Goal: Navigation & Orientation: Find specific page/section

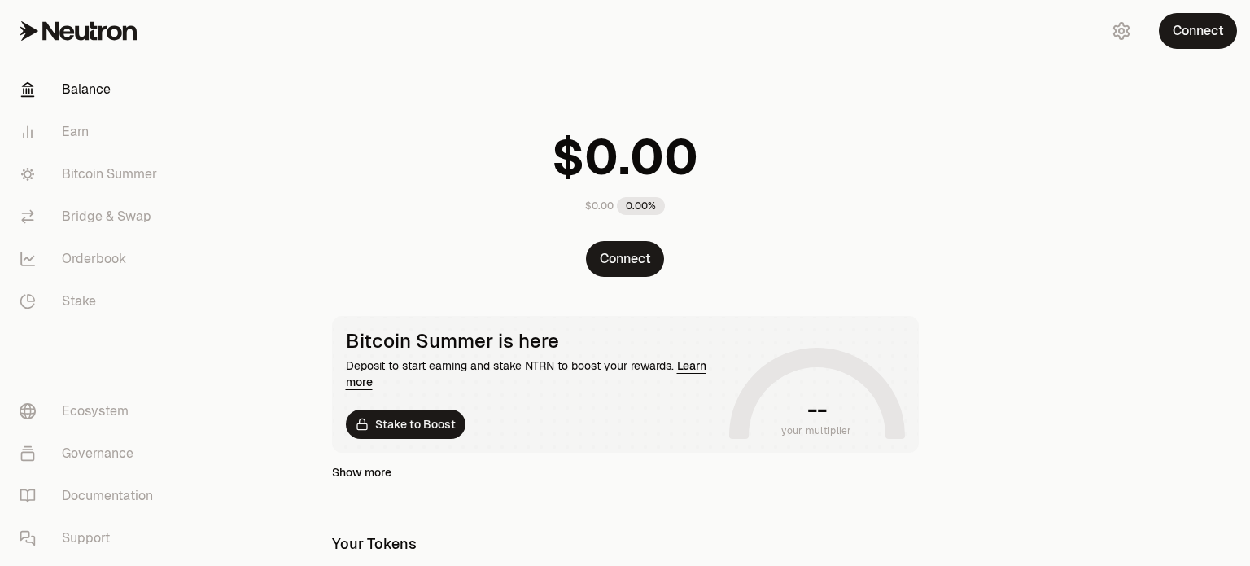
scroll to position [163, 0]
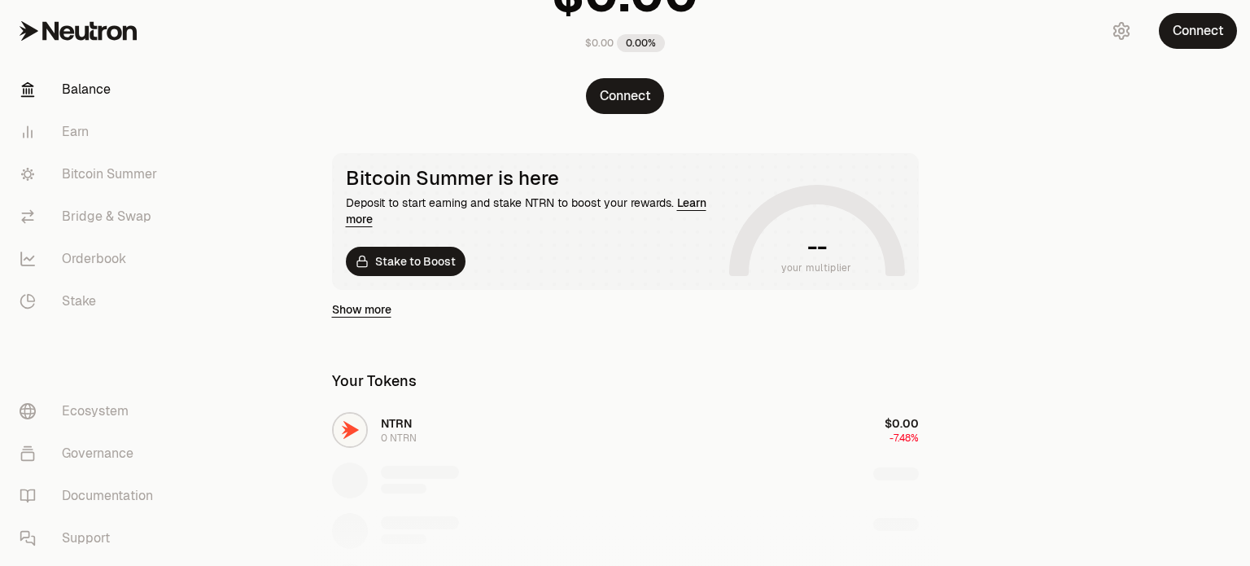
click at [355, 309] on link "Show more" at bounding box center [361, 309] width 59 height 16
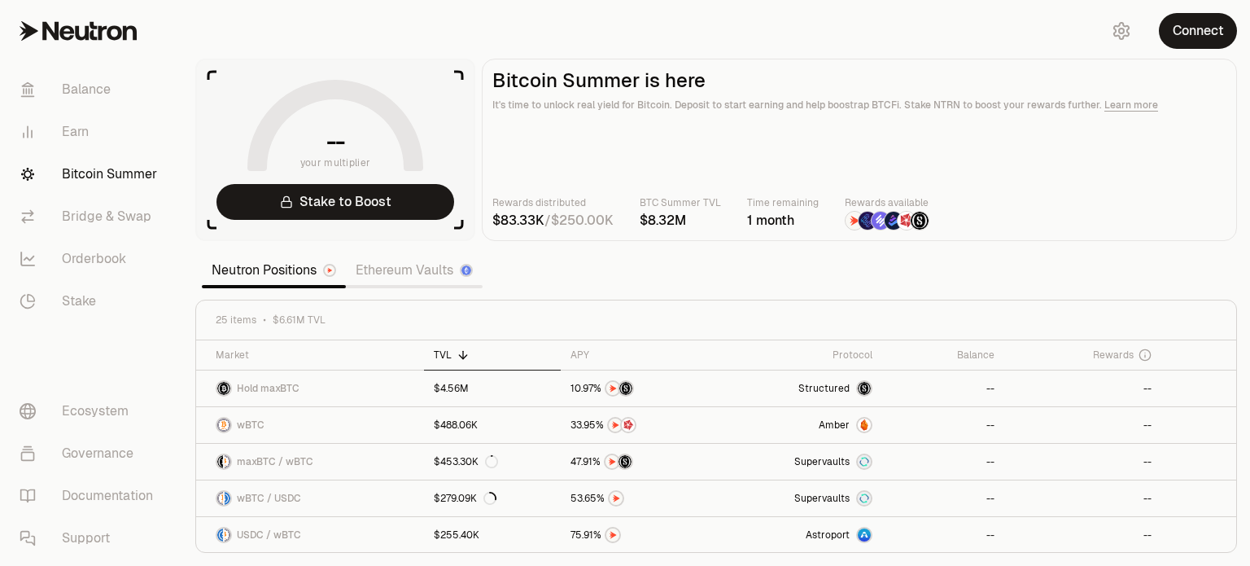
drag, startPoint x: 509, startPoint y: 224, endPoint x: 631, endPoint y: 224, distance: 121.3
click at [631, 224] on div "Rewards distributed / BTC Summer TVL Time remaining 1 month Rewards available" at bounding box center [859, 212] width 734 height 36
click at [631, 237] on main "Bitcoin Summer is here It's time to unlock real yield for Bitcoin. Deposit to s…" at bounding box center [859, 150] width 755 height 182
drag, startPoint x: 753, startPoint y: 223, endPoint x: 808, endPoint y: 224, distance: 55.3
click at [808, 224] on div "1 month" at bounding box center [783, 221] width 72 height 20
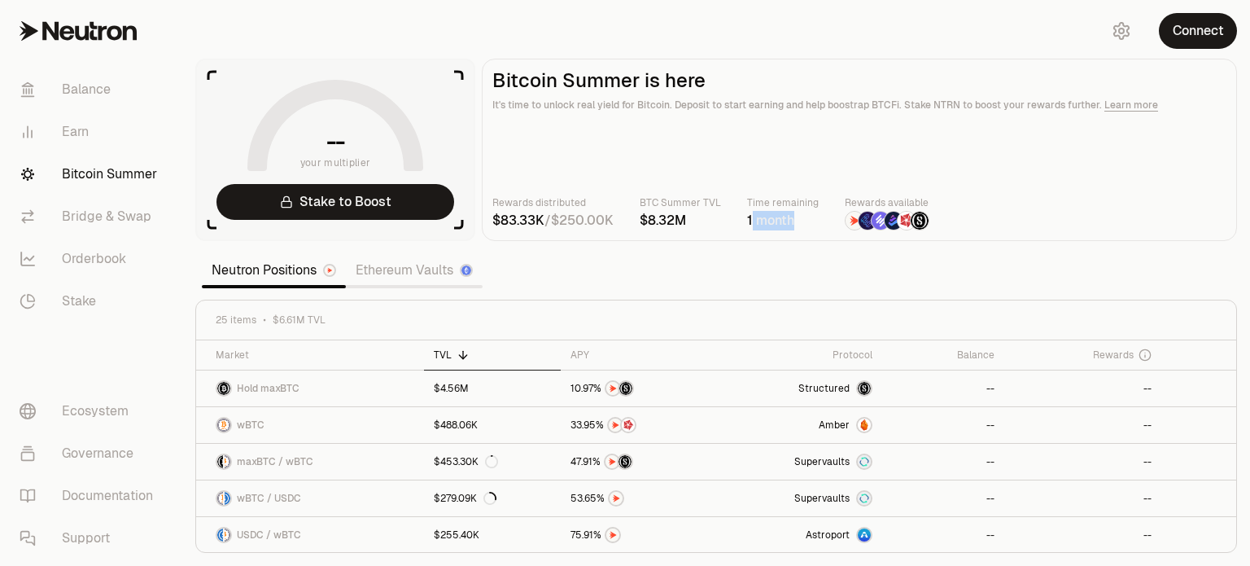
click at [769, 251] on section "-- your multiplier Stake to Boost Bitcoin Summer is here It's time to unlock re…" at bounding box center [716, 283] width 1068 height 566
click at [103, 95] on link "Balance" at bounding box center [91, 89] width 169 height 42
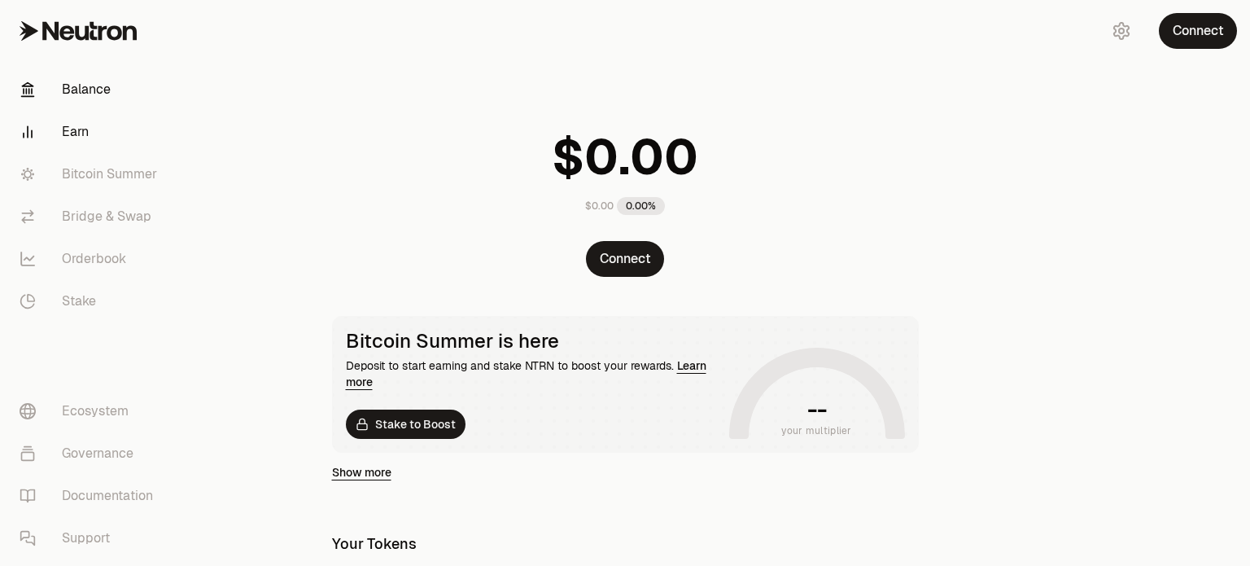
click at [103, 139] on link "Earn" at bounding box center [91, 132] width 169 height 42
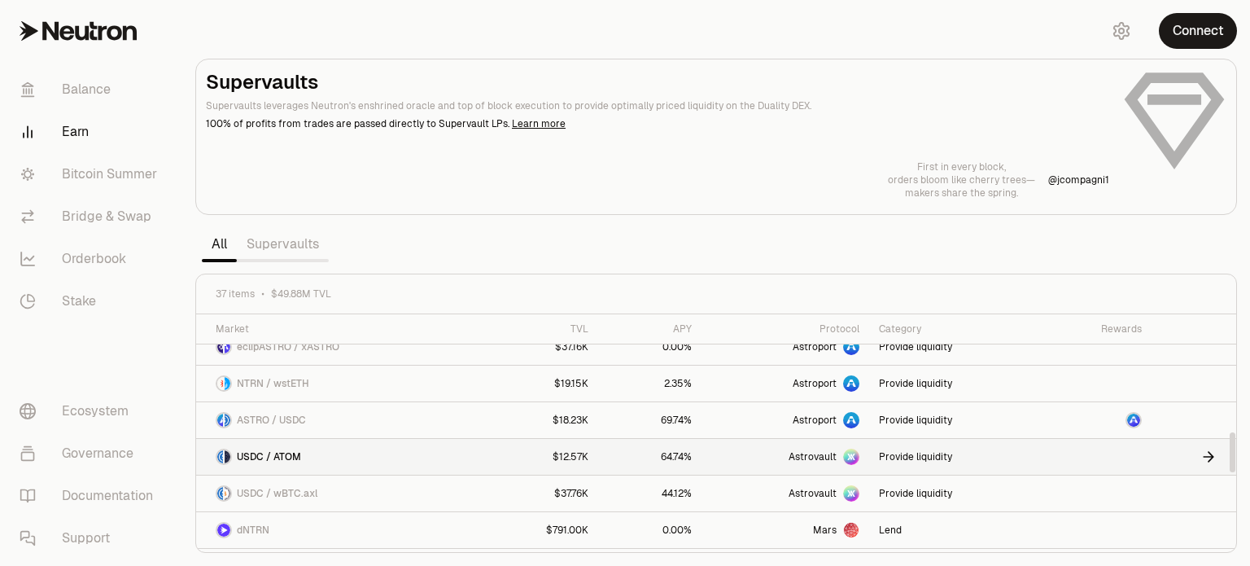
scroll to position [732, 0]
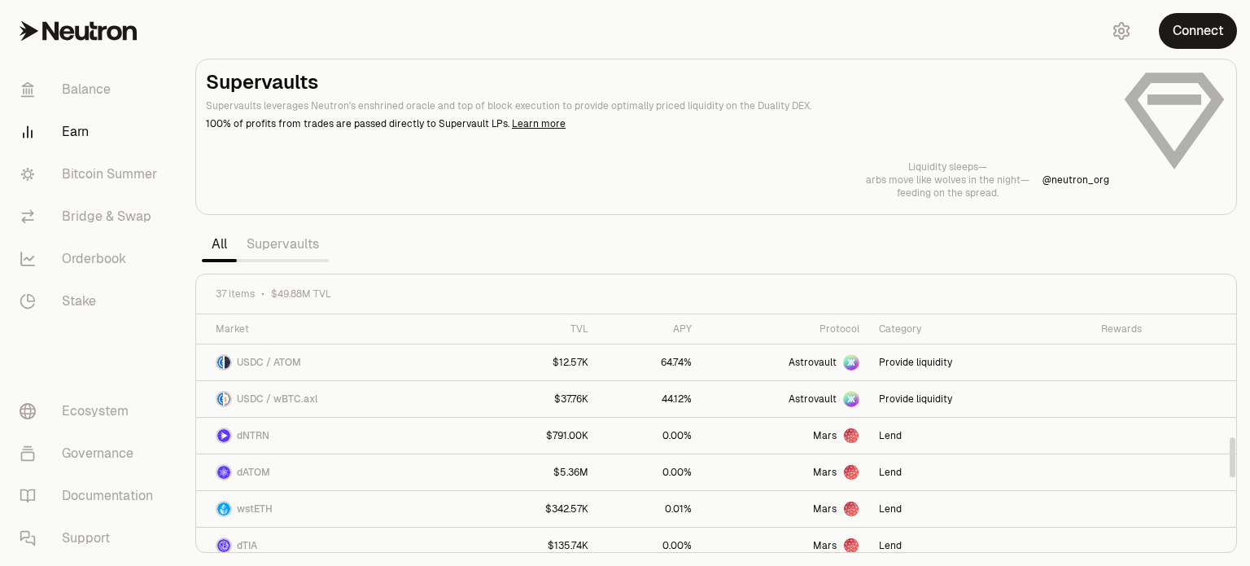
click at [295, 249] on link "Supervaults" at bounding box center [283, 244] width 92 height 33
